Goal: Task Accomplishment & Management: Manage account settings

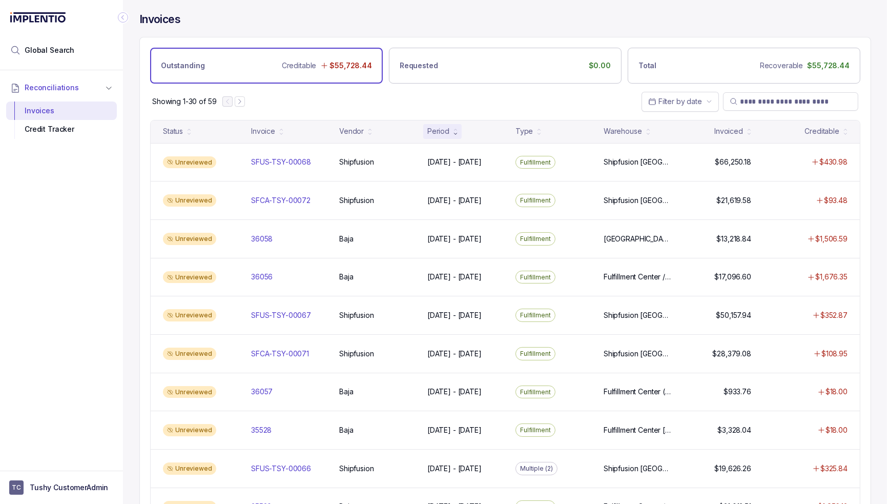
click at [308, 102] on div "Showing 1-30 of 59 Filter by date" at bounding box center [505, 102] width 731 height 36
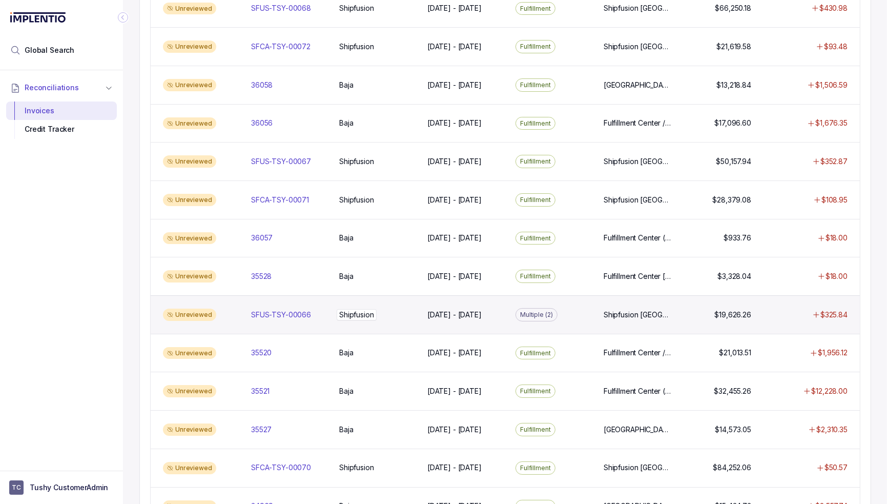
scroll to position [308, 0]
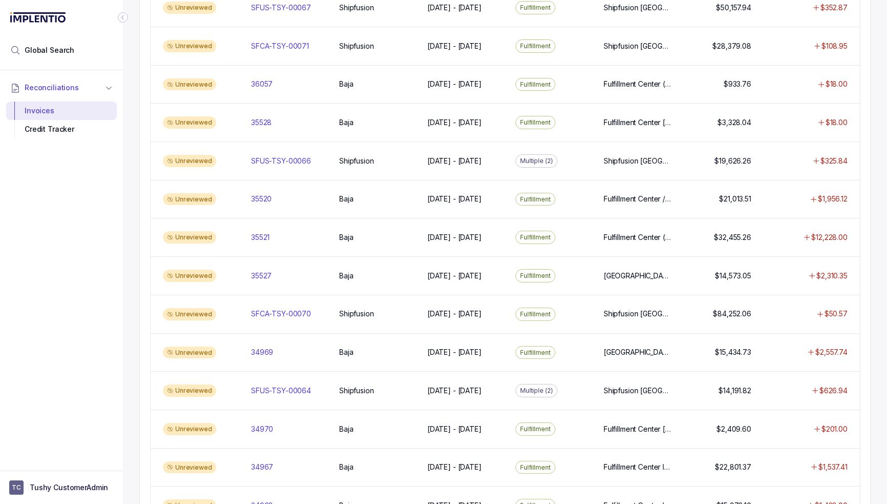
click at [78, 245] on div "Reconciliations Invoices Credit Tracker" at bounding box center [61, 267] width 123 height 394
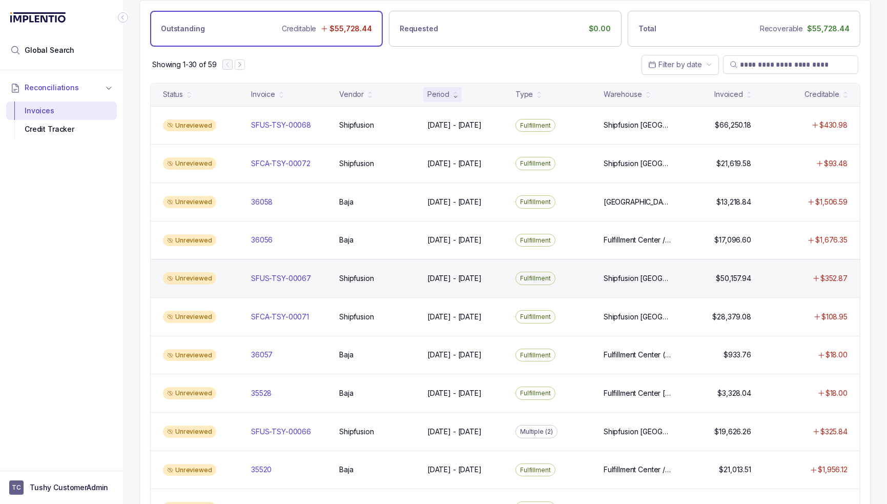
scroll to position [51, 0]
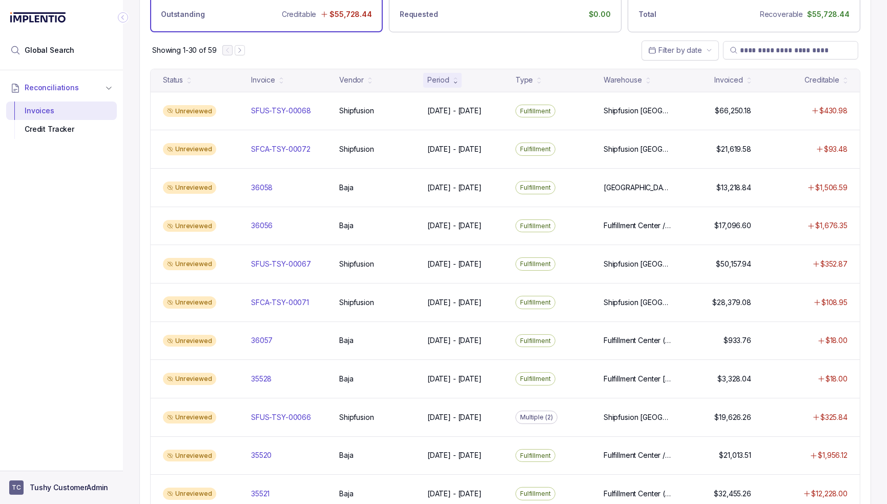
click at [74, 485] on p "Tushy CustomerAdmin" at bounding box center [69, 487] width 78 height 10
click at [56, 469] on p "Logout" at bounding box center [67, 465] width 85 height 10
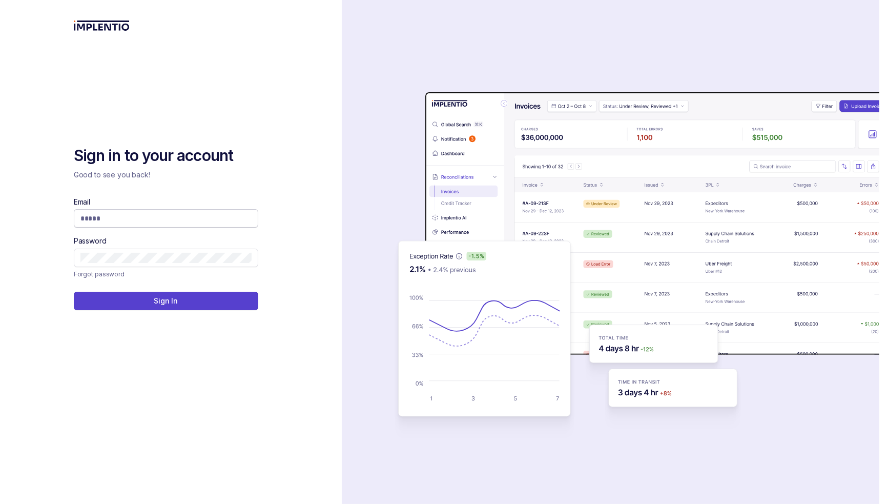
click at [161, 223] on span at bounding box center [166, 218] width 185 height 18
click at [162, 217] on input "Email" at bounding box center [165, 218] width 171 height 10
type input "**********"
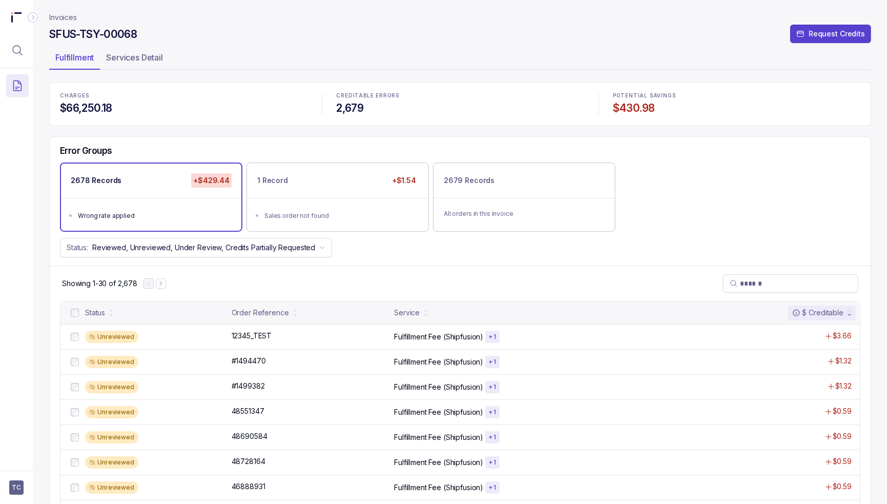
drag, startPoint x: 284, startPoint y: 285, endPoint x: 245, endPoint y: 298, distance: 41.3
click at [285, 285] on div "Showing 1-30 of 2,678" at bounding box center [460, 282] width 821 height 35
click at [13, 490] on span "TC" at bounding box center [16, 487] width 14 height 14
click at [24, 463] on div "Logout" at bounding box center [61, 465] width 97 height 12
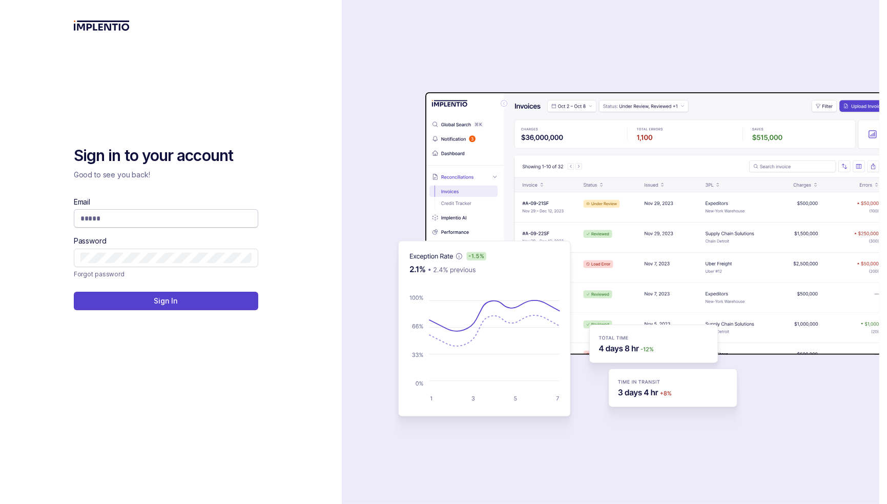
click at [137, 221] on input "Email" at bounding box center [165, 218] width 171 height 10
click at [120, 195] on div "Sign in to your account Good to see you back! Email Password Forgot password Si…" at bounding box center [171, 228] width 195 height 164
click at [119, 217] on input "Email" at bounding box center [165, 218] width 171 height 10
type input "**********"
